Goal: Information Seeking & Learning: Learn about a topic

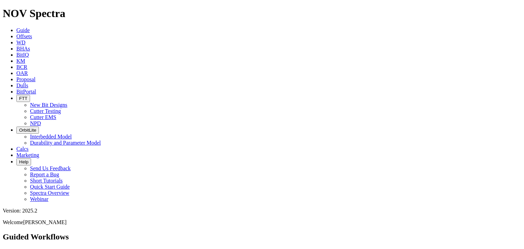
click at [27, 96] on span "FTT" at bounding box center [23, 98] width 8 height 5
click at [61, 108] on link "Cutter Testing" at bounding box center [45, 111] width 31 height 6
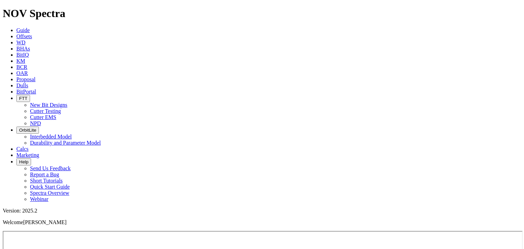
click at [27, 96] on span "FTT" at bounding box center [23, 98] width 8 height 5
click at [61, 108] on link "Cutter Testing" at bounding box center [45, 111] width 31 height 6
click at [27, 96] on span "FTT" at bounding box center [23, 98] width 8 height 5
click at [56, 114] on link "Cutter EMS" at bounding box center [43, 117] width 26 height 6
click at [27, 96] on span "FTT" at bounding box center [23, 98] width 8 height 5
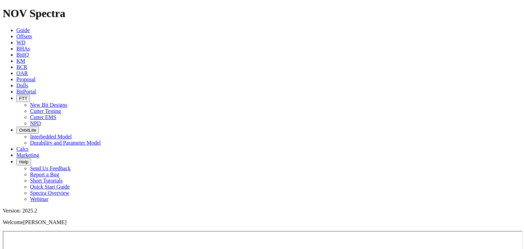
click at [61, 108] on link "Cutter Testing" at bounding box center [45, 111] width 31 height 6
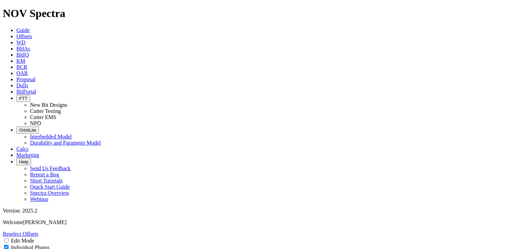
select select "New Bit Design"
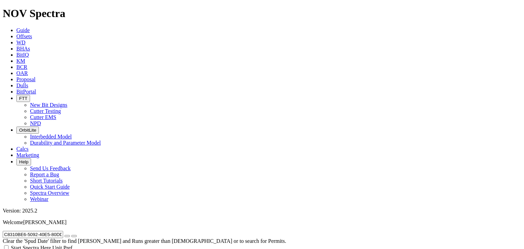
radio input "false"
radio input "true"
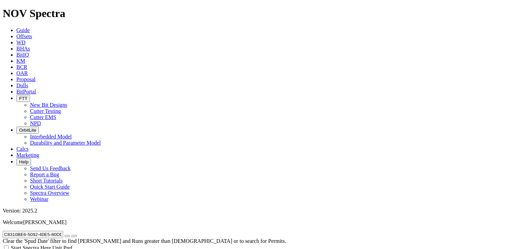
drag, startPoint x: 446, startPoint y: 166, endPoint x: 506, endPoint y: 166, distance: 60.7
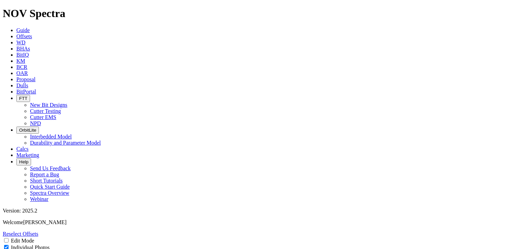
select select "Cutter"
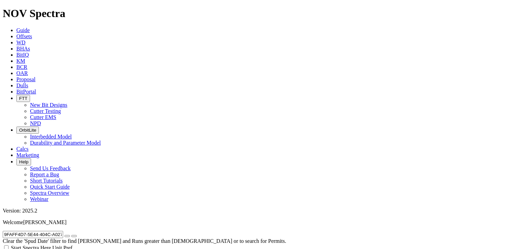
radio input "false"
radio input "true"
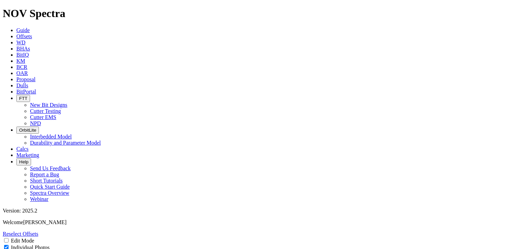
select select "Cutter"
drag, startPoint x: 348, startPoint y: 71, endPoint x: 357, endPoint y: 71, distance: 9.2
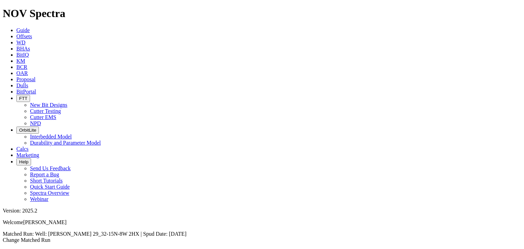
scroll to position [102, 0]
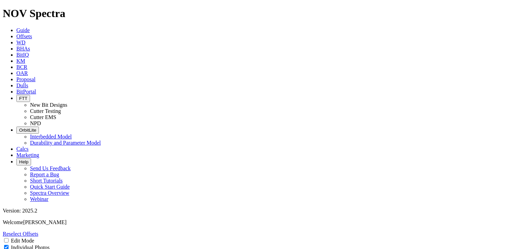
select select "Cutter"
select select "New Bit Design"
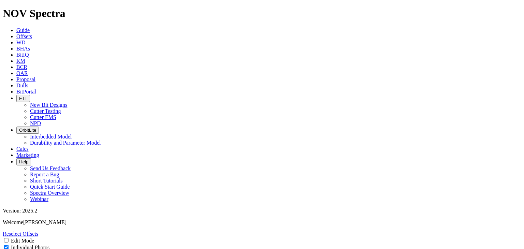
scroll to position [102, 0]
select select "Cutter"
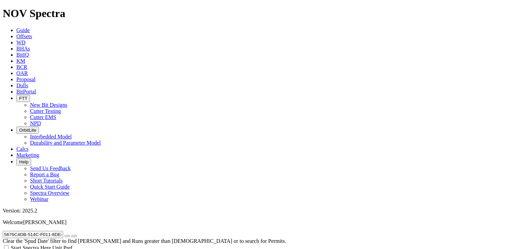
scroll to position [73, 0]
radio input "false"
radio input "true"
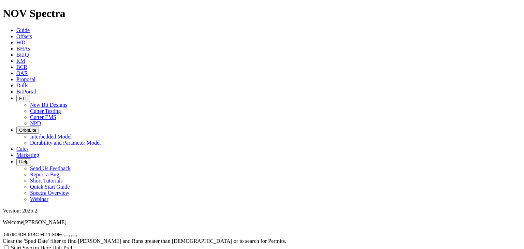
checkbox input "false"
